Goal: Navigation & Orientation: Find specific page/section

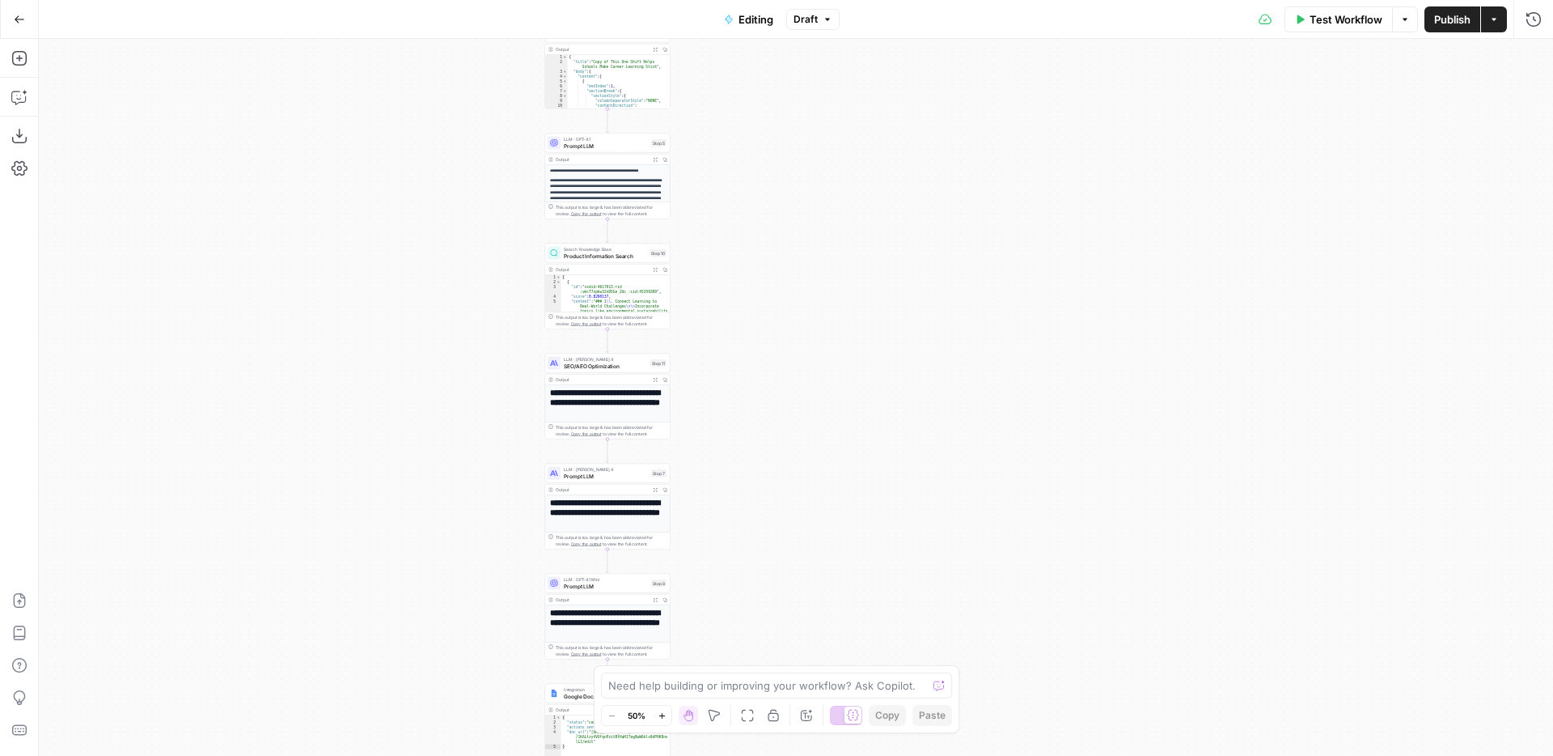
click at [666, 620] on icon "button" at bounding box center [662, 715] width 9 height 9
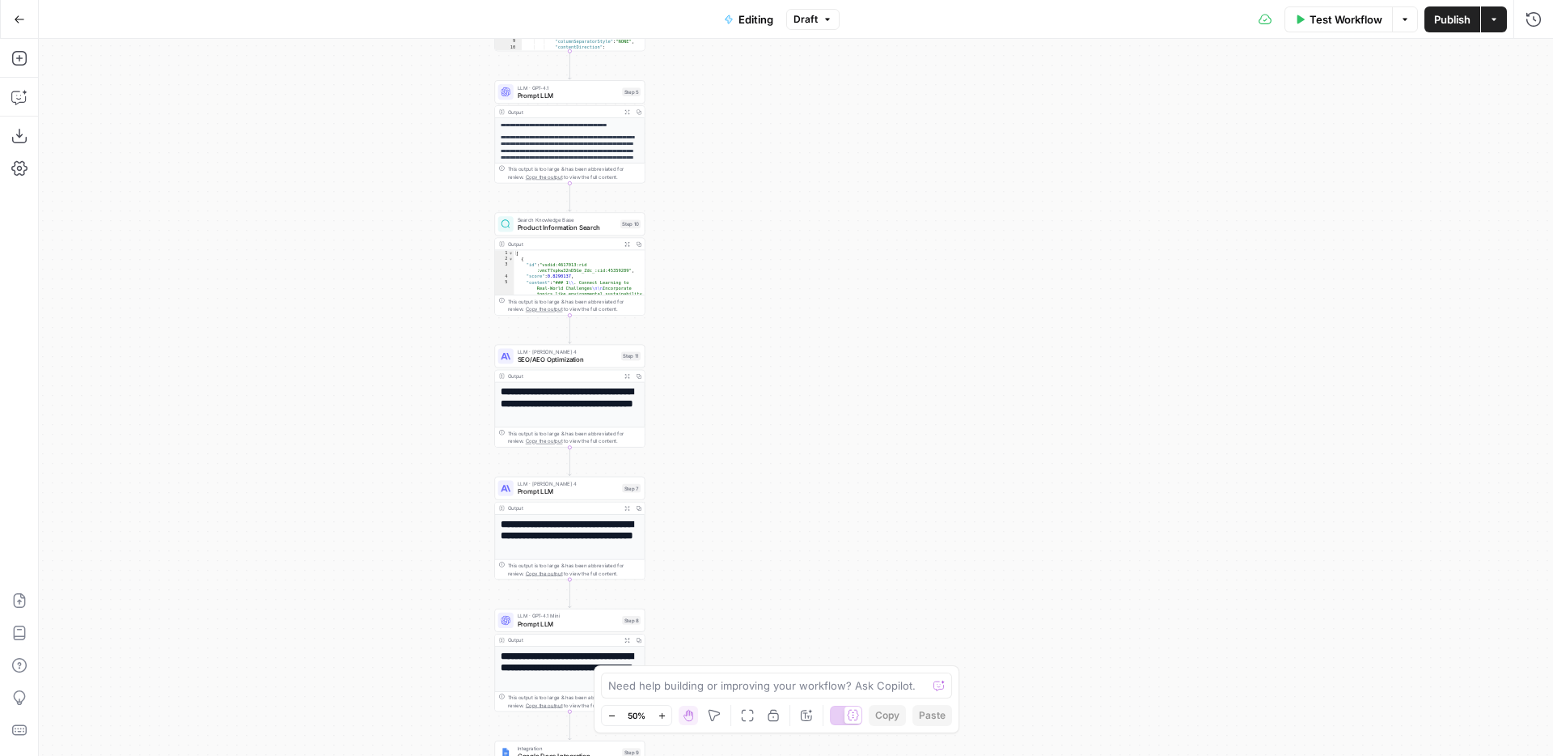
click at [666, 620] on icon "button" at bounding box center [662, 715] width 9 height 9
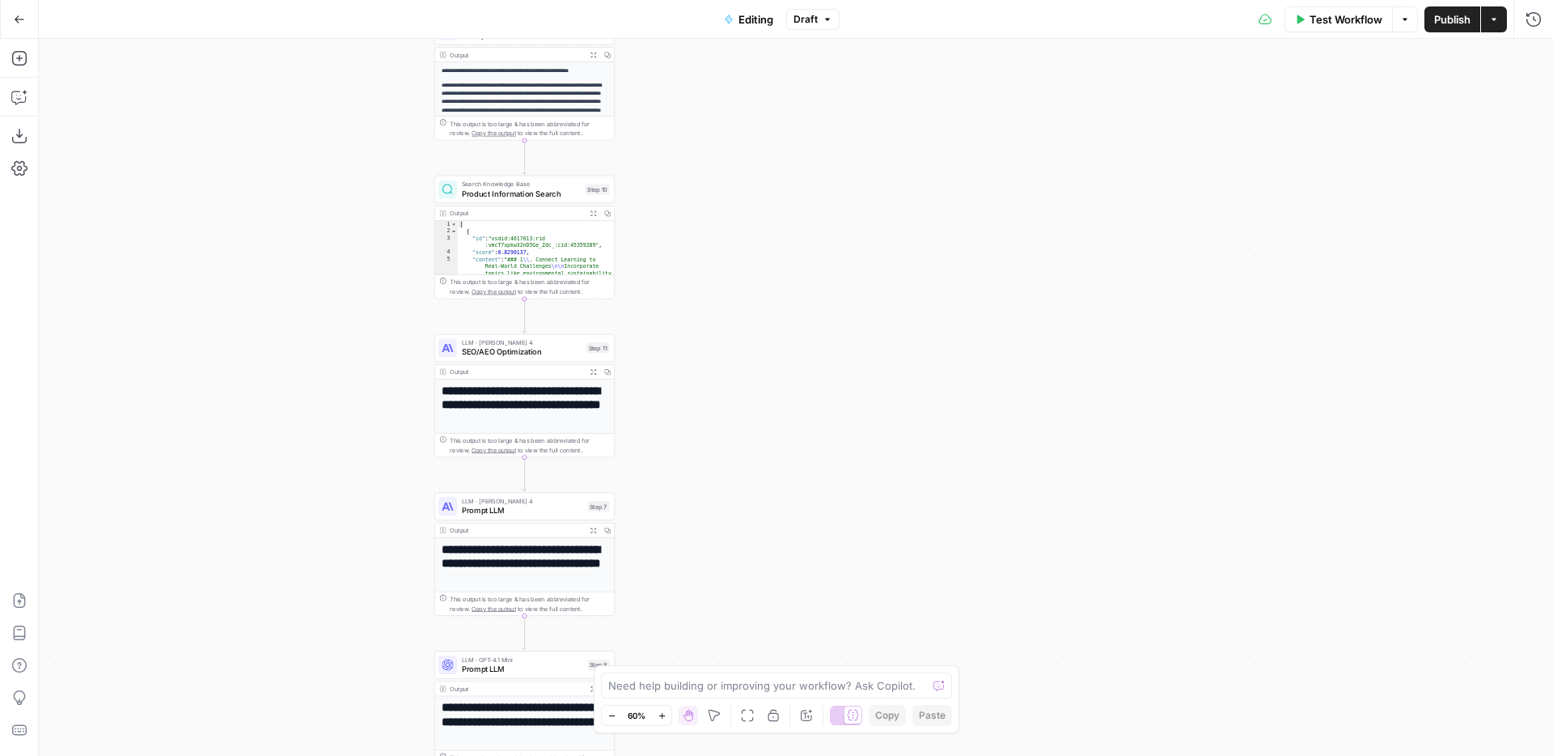
click at [666, 620] on icon "button" at bounding box center [662, 715] width 9 height 9
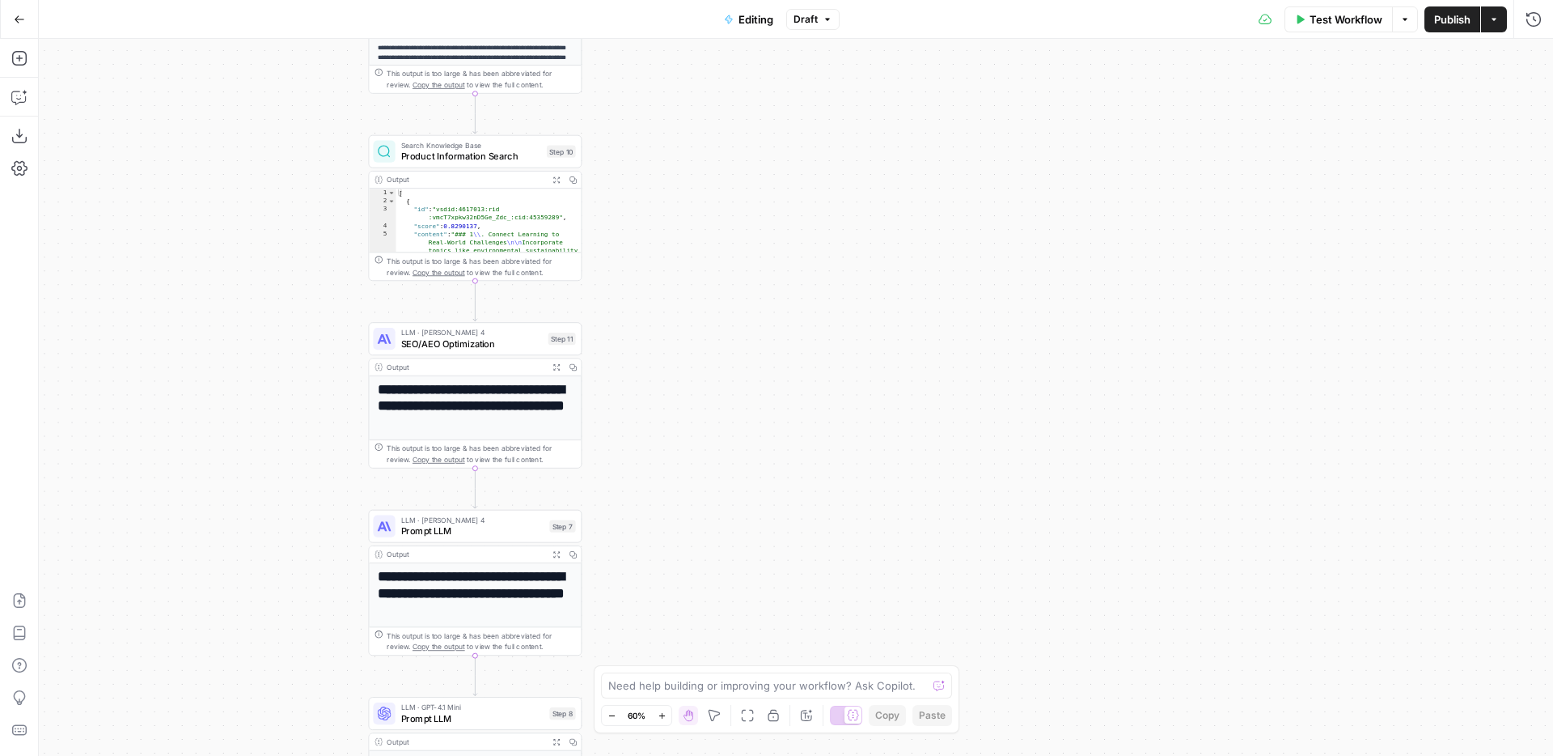
click at [666, 620] on icon "button" at bounding box center [662, 715] width 9 height 9
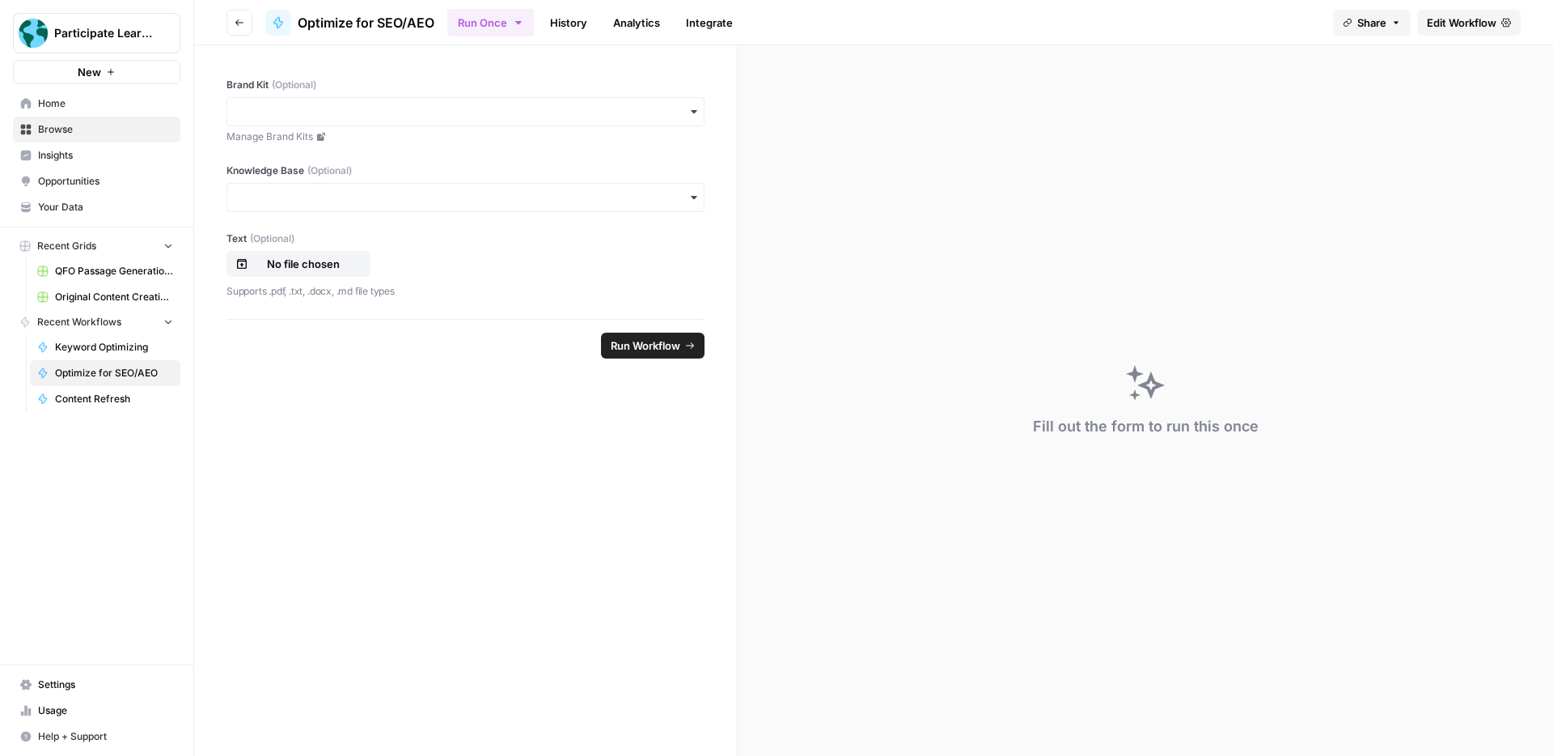
click at [829, 16] on div "Run Once History Analytics Integrate" at bounding box center [883, 22] width 873 height 32
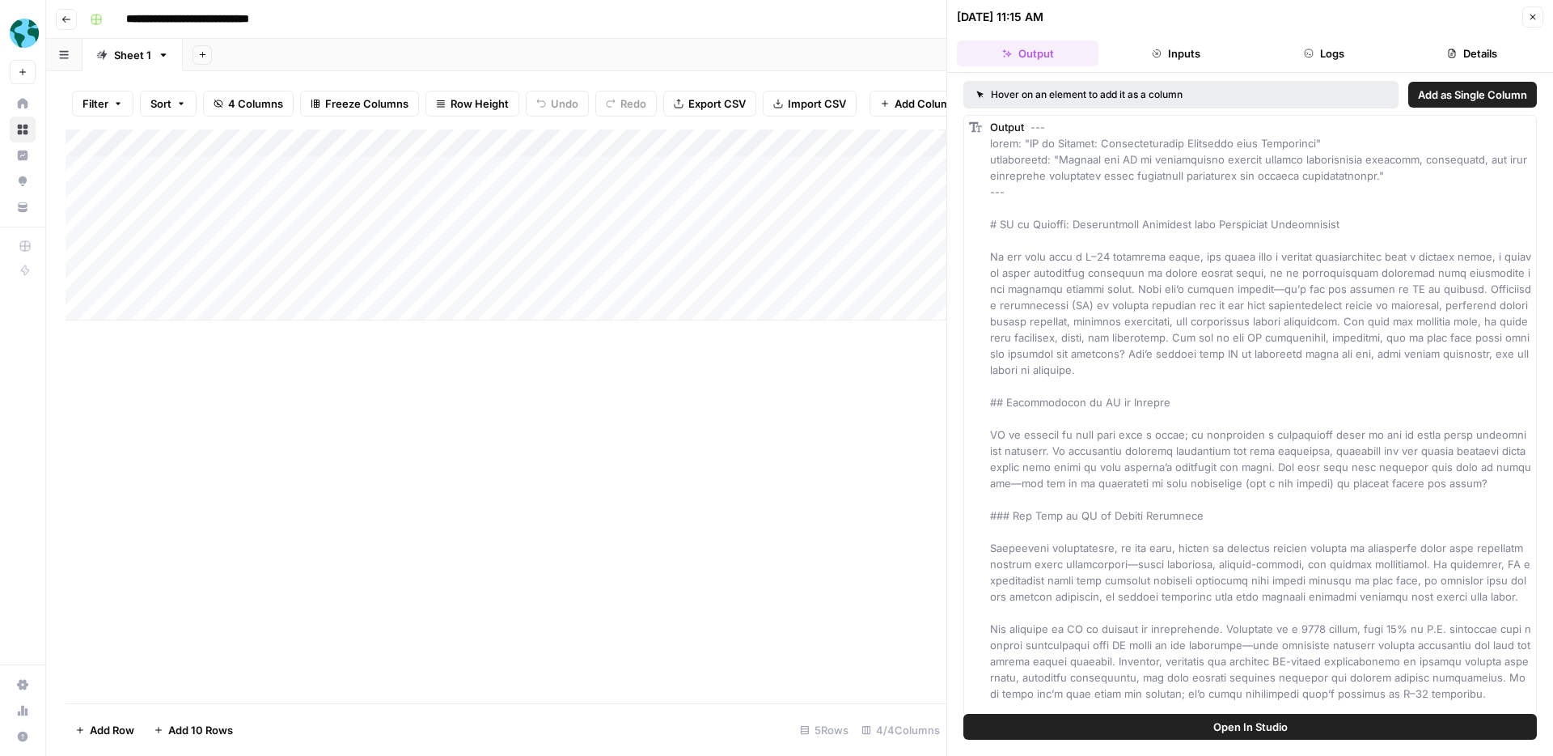
scroll to position [3560, 0]
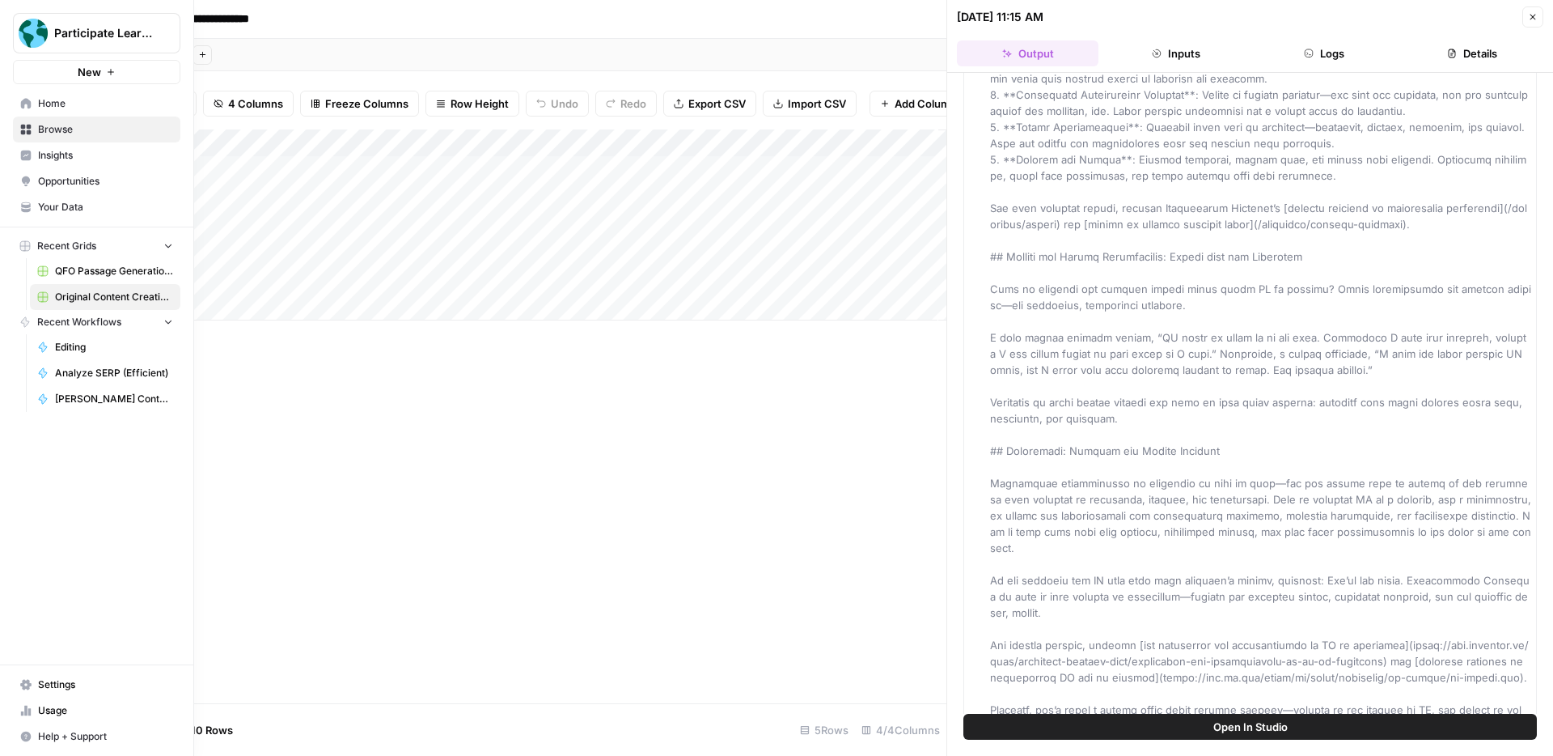
click at [33, 105] on link "Home" at bounding box center [96, 104] width 167 height 26
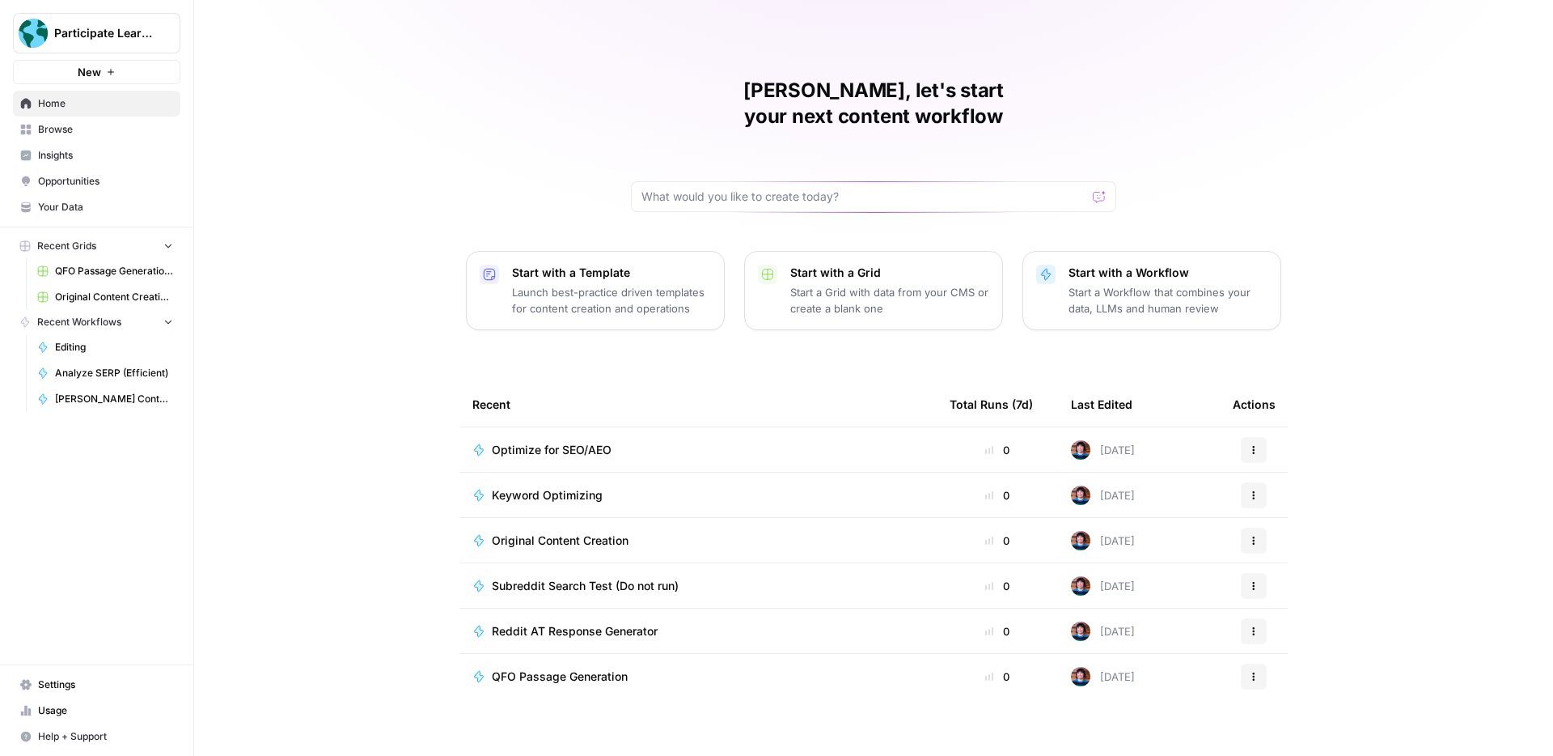
click at [85, 128] on span "Browse" at bounding box center [105, 129] width 135 height 15
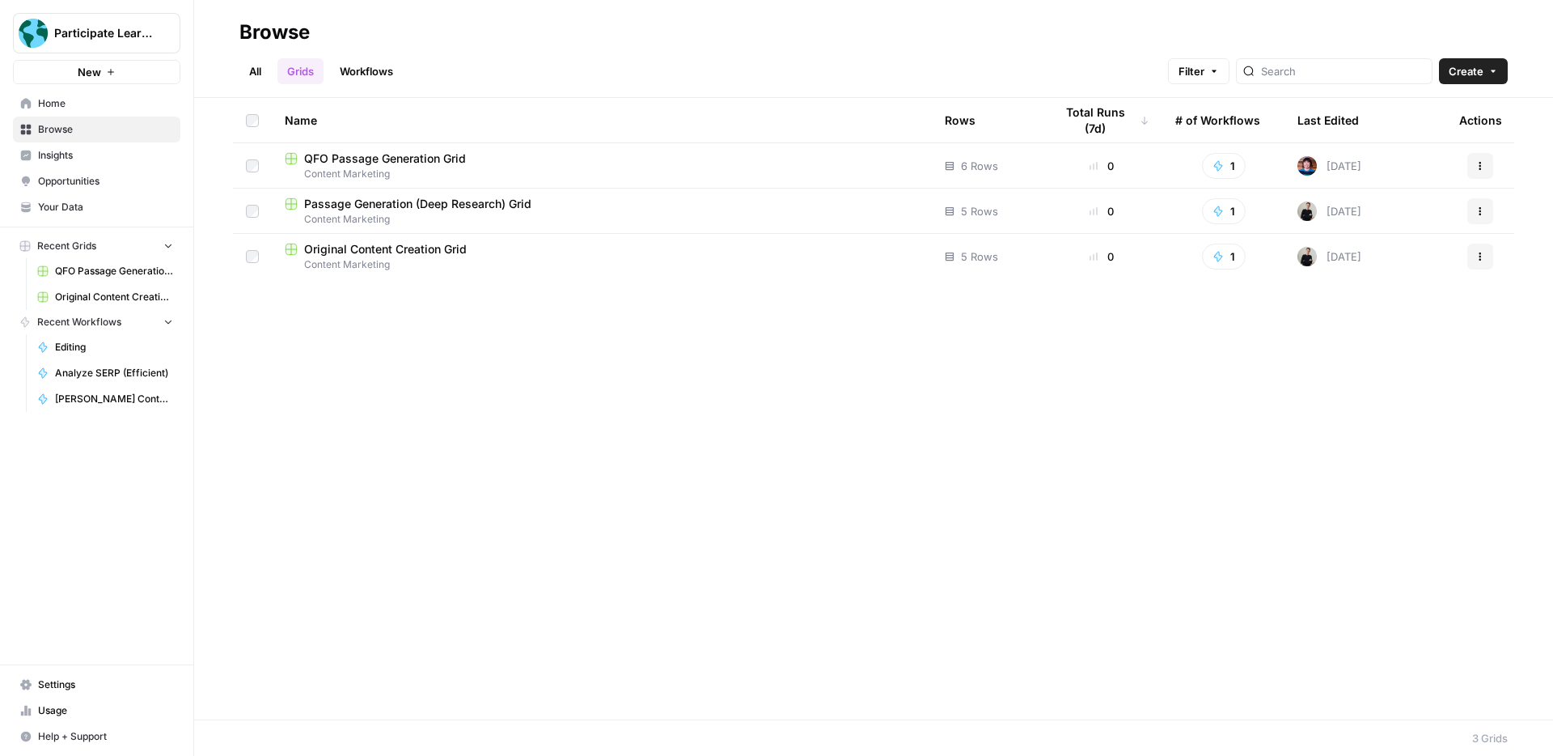
click at [263, 70] on link "All" at bounding box center [255, 71] width 32 height 26
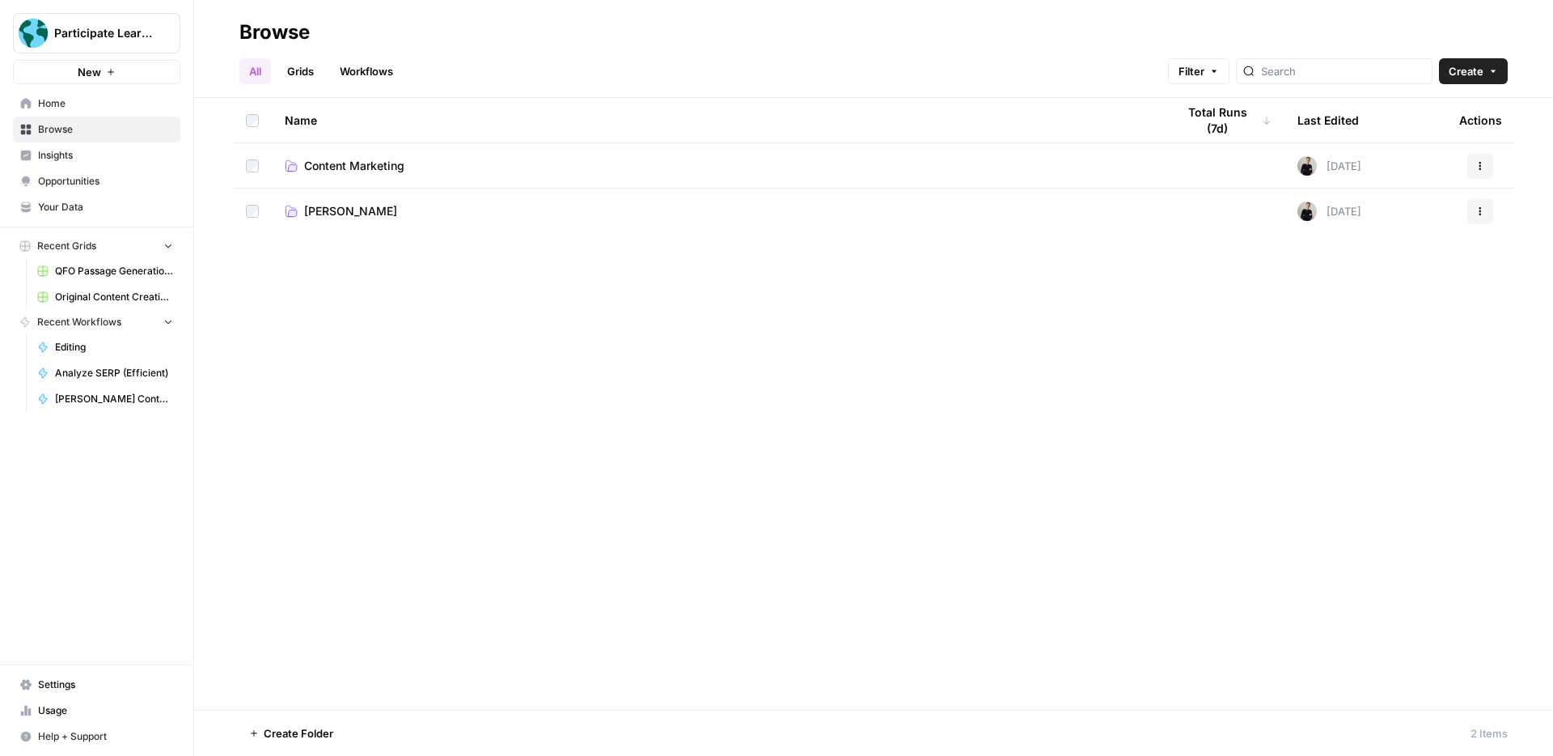
click at [394, 166] on span "Content Marketing" at bounding box center [354, 166] width 100 height 16
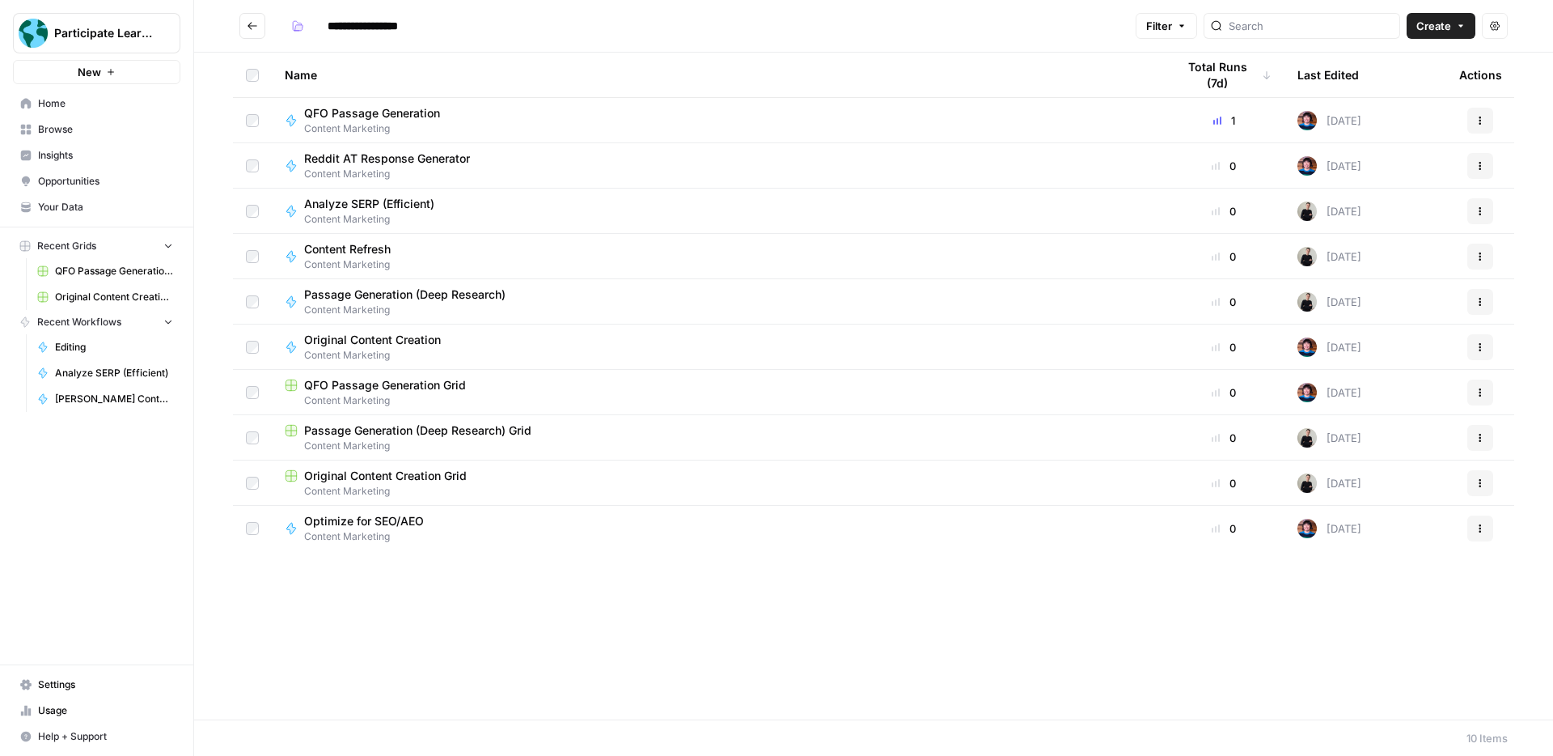
click at [381, 247] on span "Content Refresh" at bounding box center [347, 249] width 87 height 16
type input "**********"
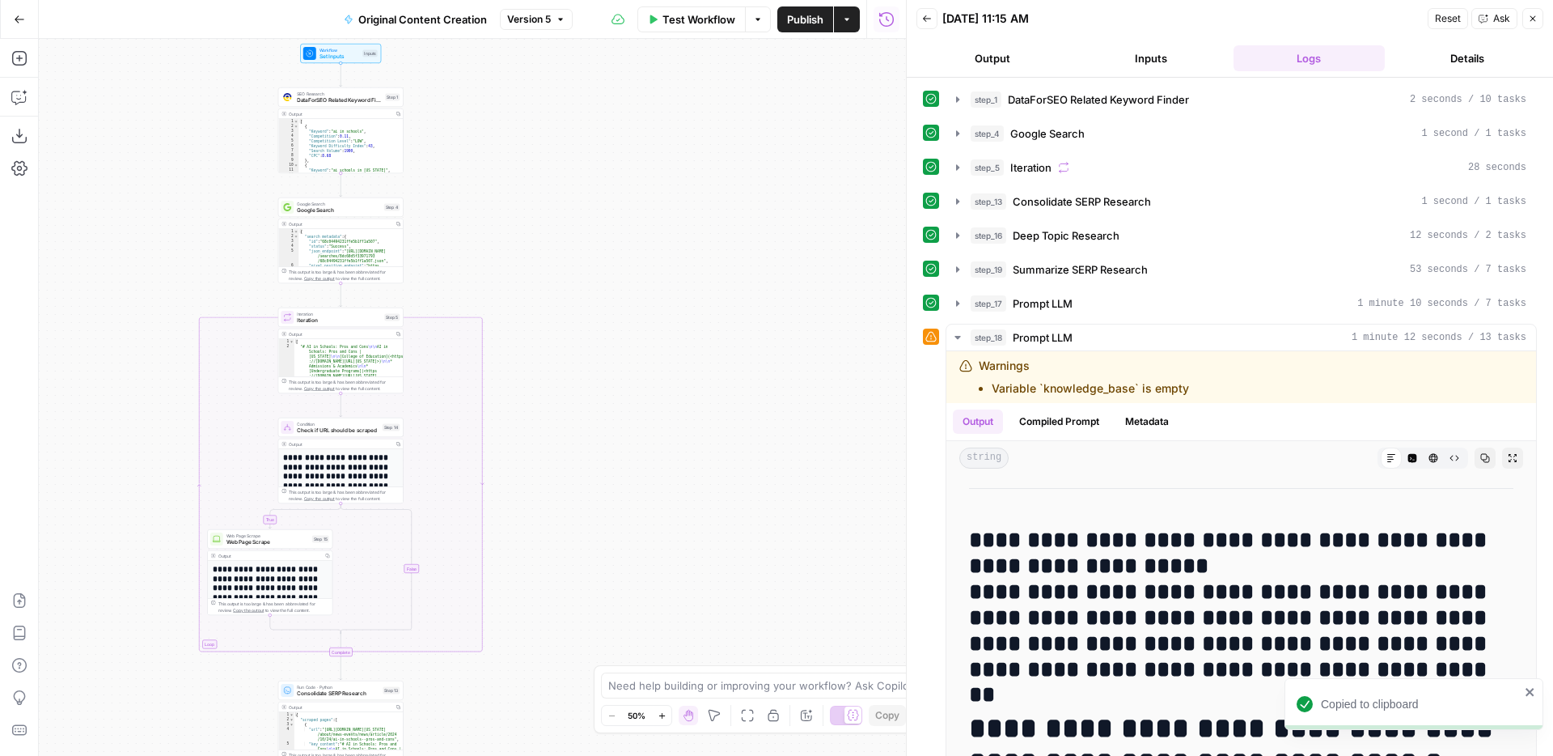
scroll to position [5807, 0]
